Goal: Task Accomplishment & Management: Manage account settings

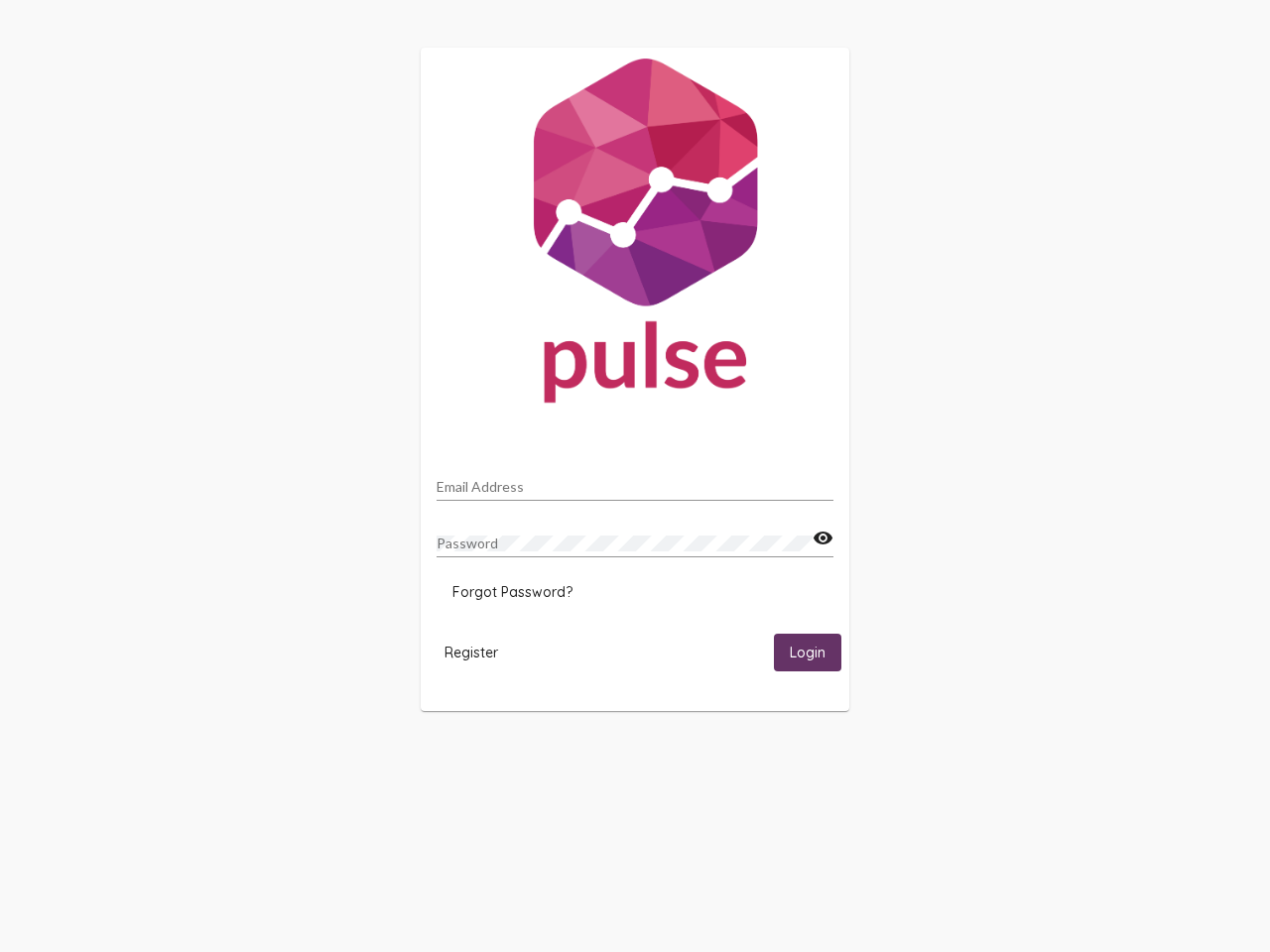
click at [635, 480] on input "Email Address" at bounding box center [635, 486] width 397 height 16
click at [822, 538] on mat-icon "visibility" at bounding box center [822, 538] width 21 height 24
click at [512, 592] on span "Forgot Password?" at bounding box center [513, 592] width 120 height 18
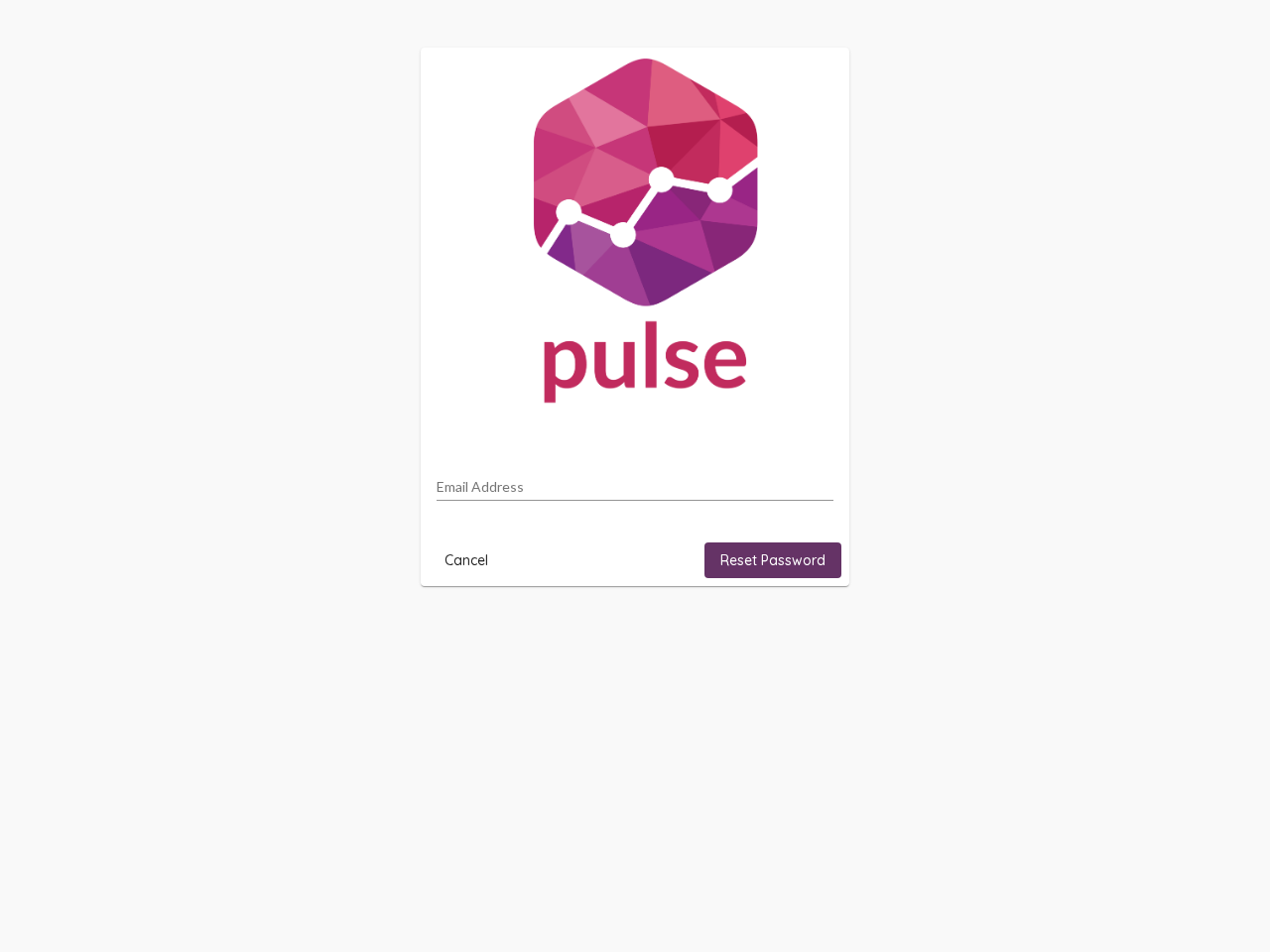
click at [472, 633] on html "Email Address Cancel Reset Password" at bounding box center [635, 317] width 1270 height 633
click at [807, 633] on html "Email Address Cancel Reset Password" at bounding box center [635, 317] width 1270 height 633
